Goal: Find specific page/section: Find specific page/section

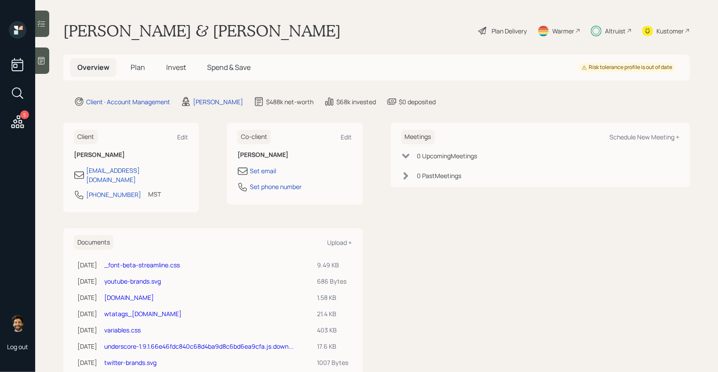
click at [607, 30] on div "Altruist" at bounding box center [615, 30] width 21 height 9
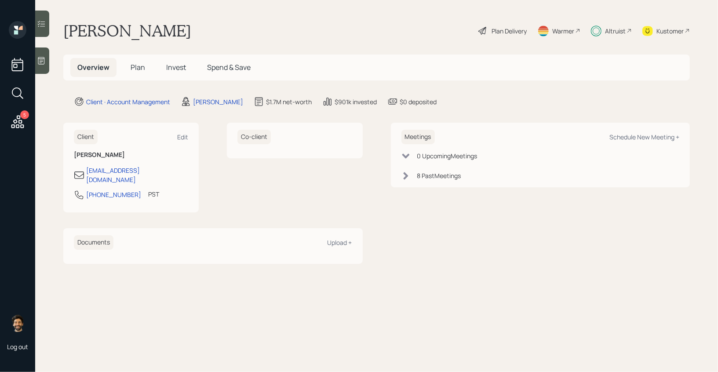
click at [610, 29] on div "Altruist" at bounding box center [615, 30] width 21 height 9
